Goal: Task Accomplishment & Management: Use online tool/utility

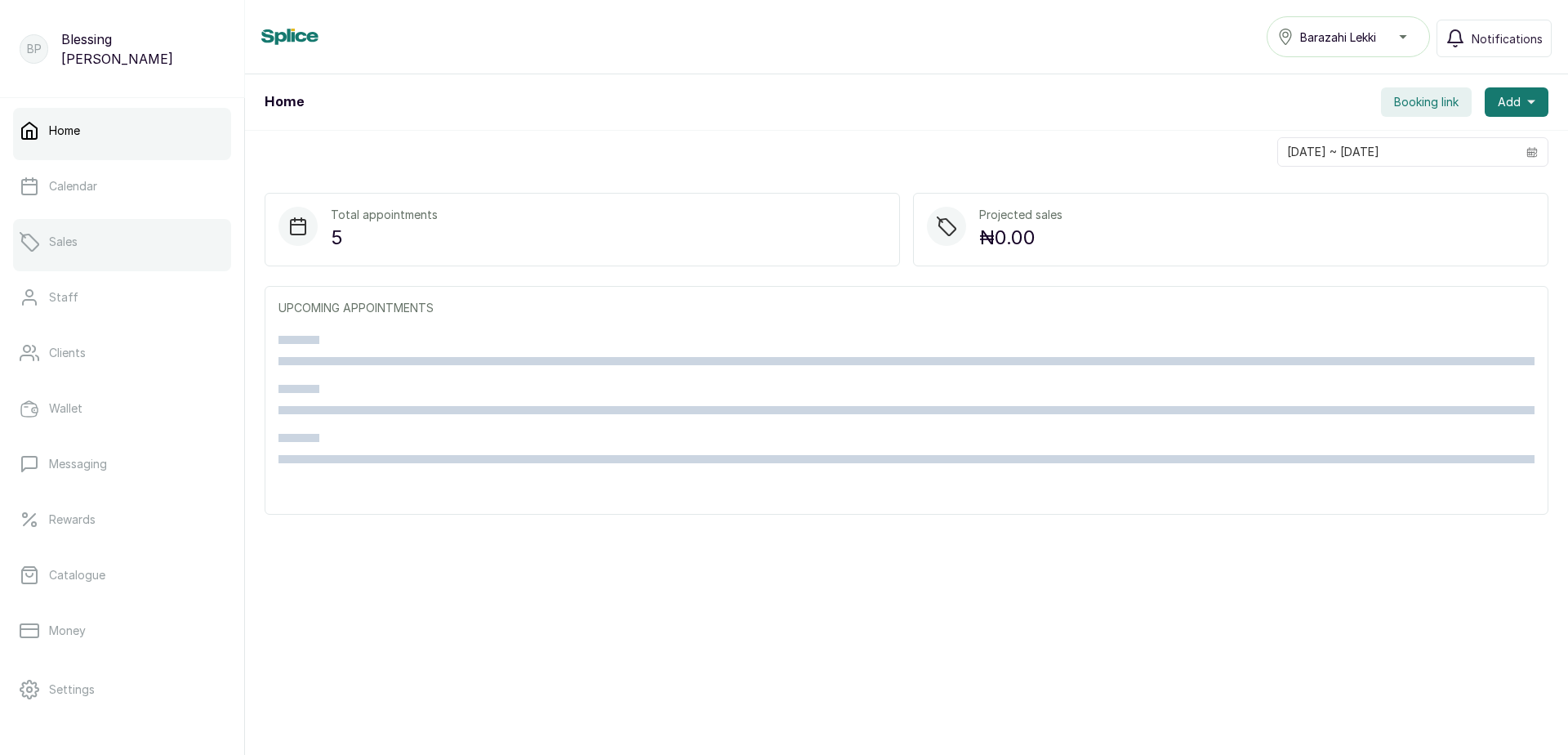
click at [72, 250] on link "Sales" at bounding box center [122, 241] width 218 height 45
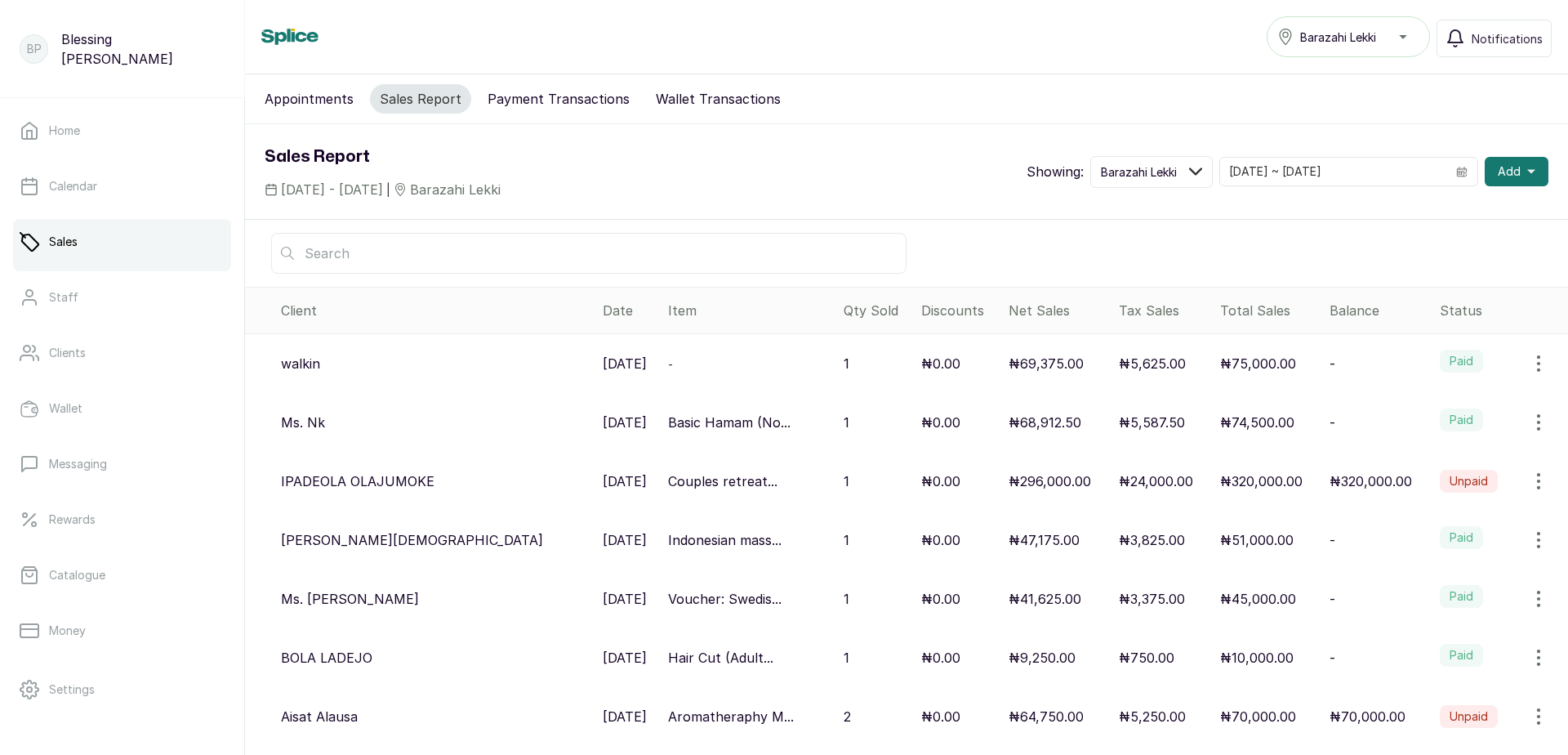
click at [1440, 418] on label "Paid" at bounding box center [1461, 420] width 43 height 23
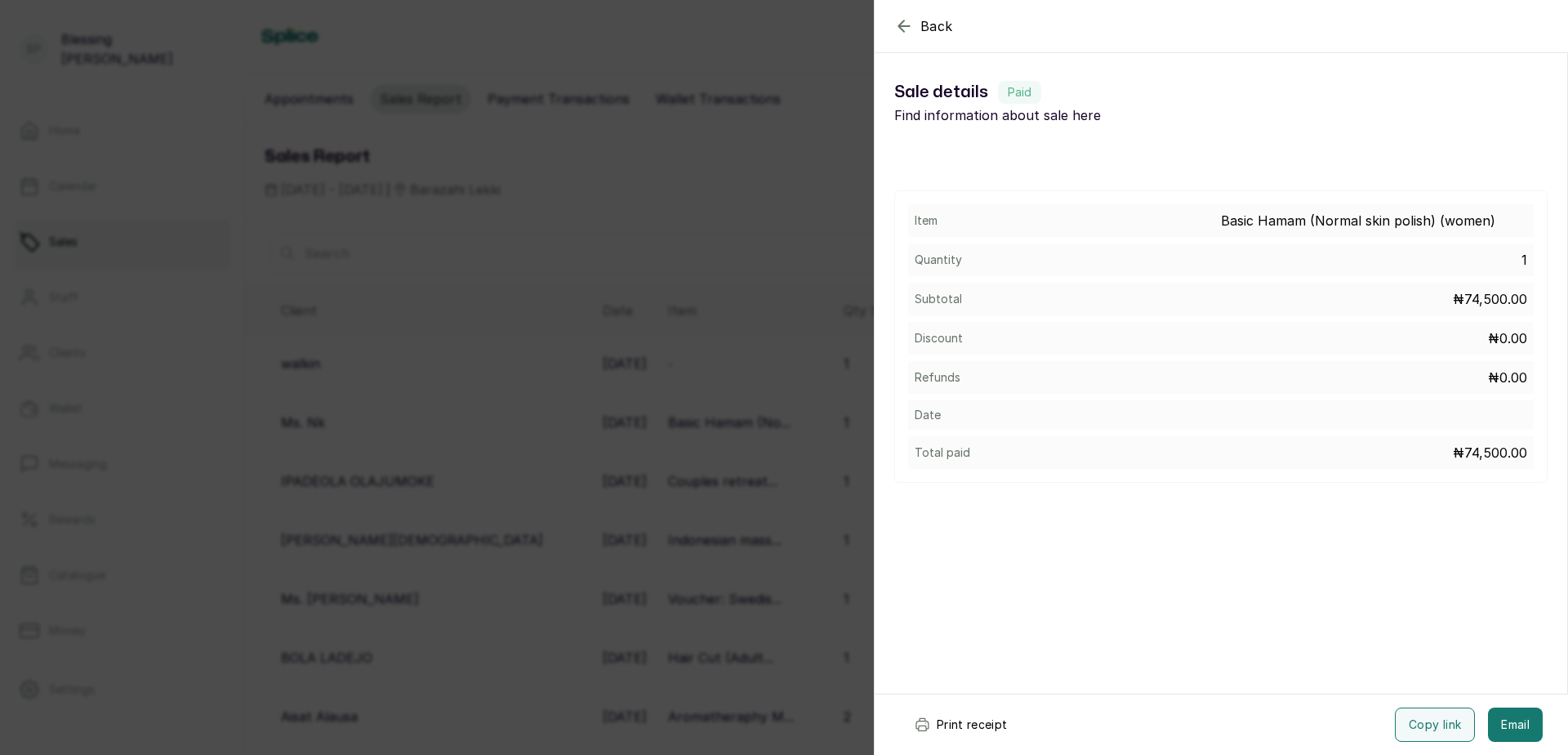
click at [966, 718] on button "Print receipt" at bounding box center [960, 724] width 120 height 35
click at [959, 723] on button "Print receipt" at bounding box center [960, 724] width 120 height 35
click at [901, 27] on icon "button" at bounding box center [904, 26] width 19 height 19
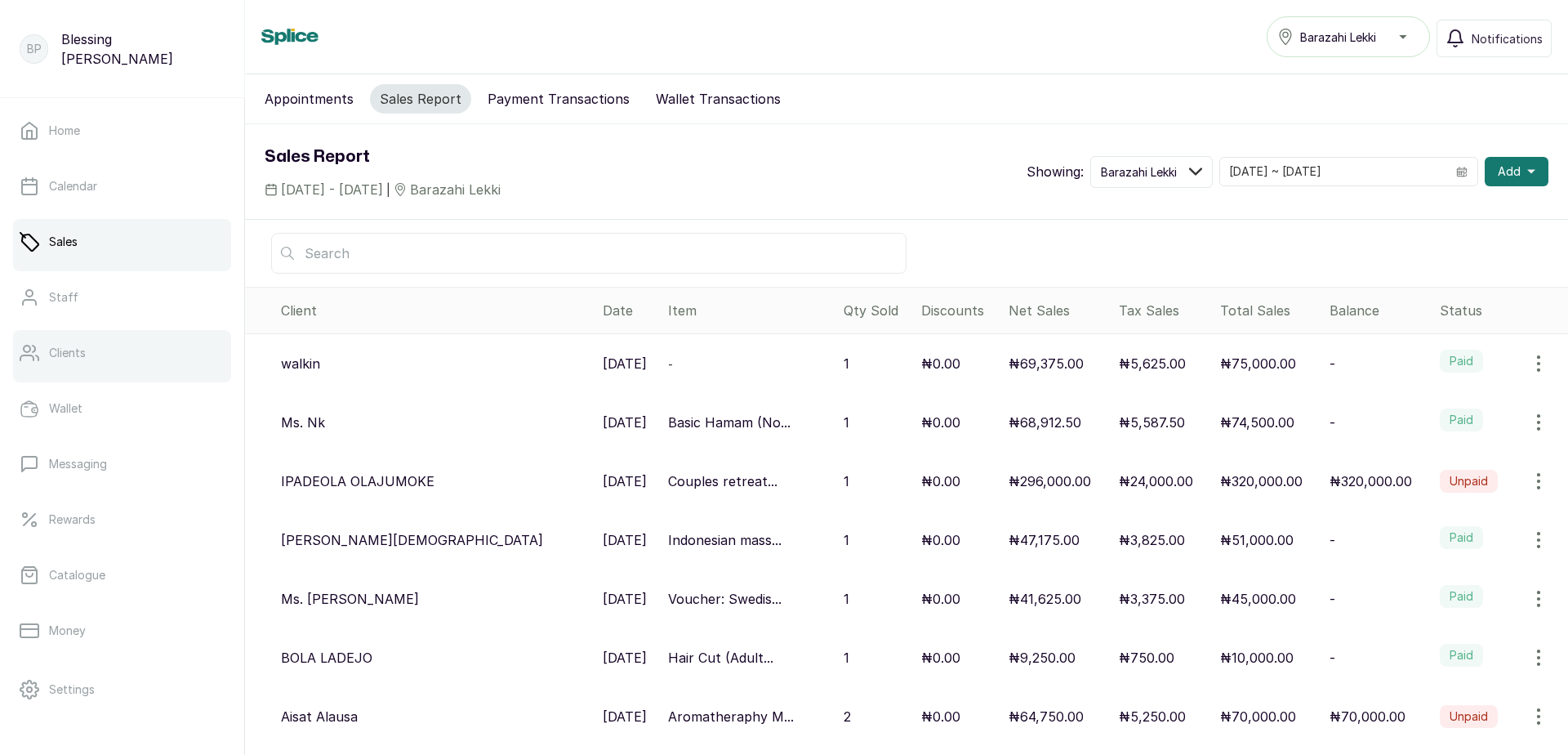
click at [76, 358] on p "Clients" at bounding box center [67, 352] width 37 height 16
